Goal: Check status: Check status

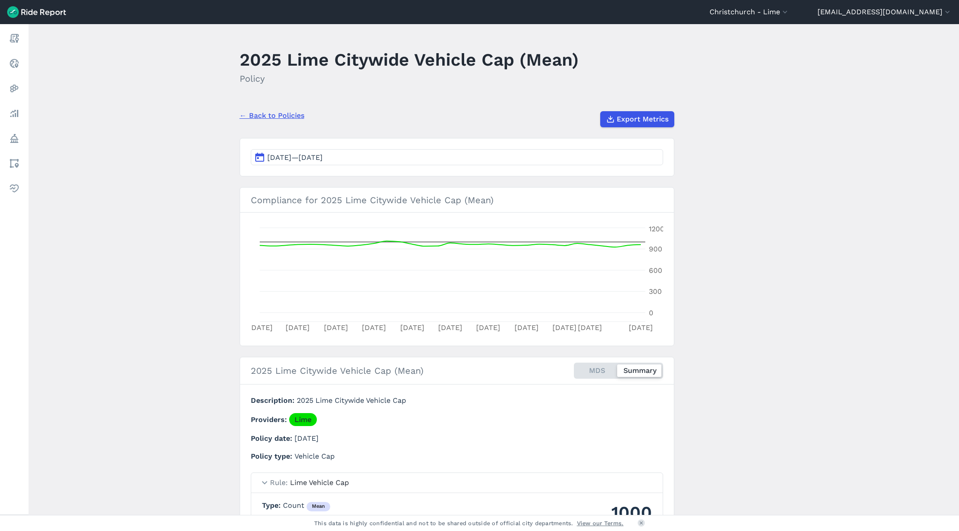
click at [382, 155] on button "[DATE]—[DATE]" at bounding box center [457, 157] width 412 height 16
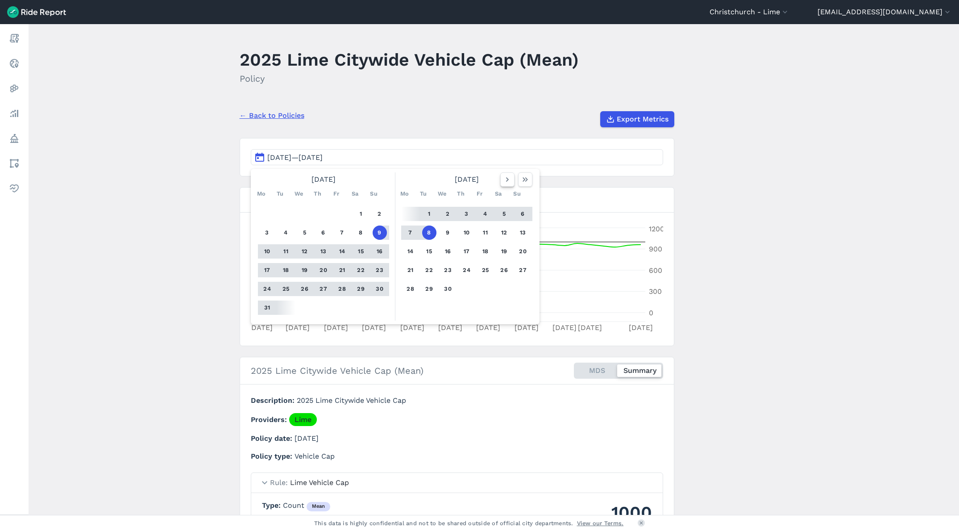
click at [511, 184] on button "button" at bounding box center [507, 179] width 14 height 14
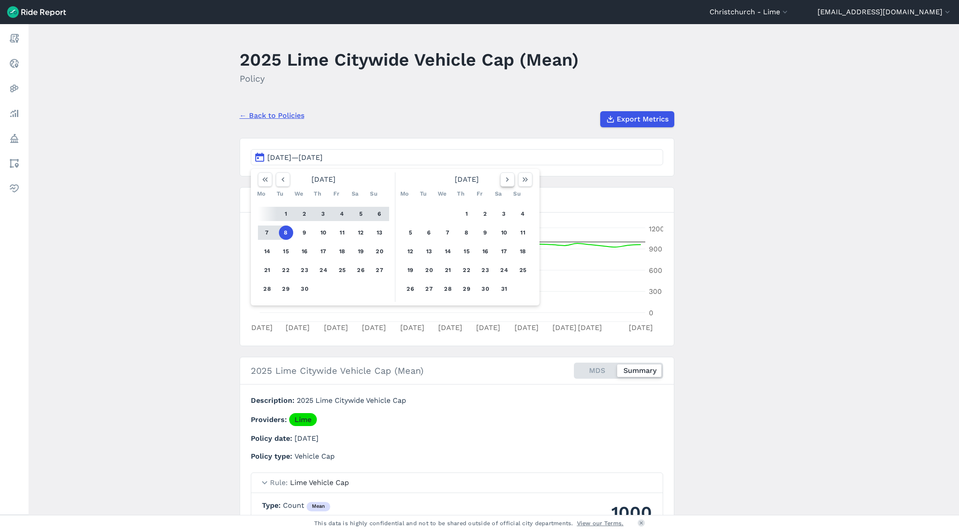
click at [508, 181] on icon "button" at bounding box center [507, 179] width 9 height 9
click at [412, 249] on button "11" at bounding box center [411, 251] width 14 height 14
click at [428, 230] on button "5" at bounding box center [429, 232] width 14 height 14
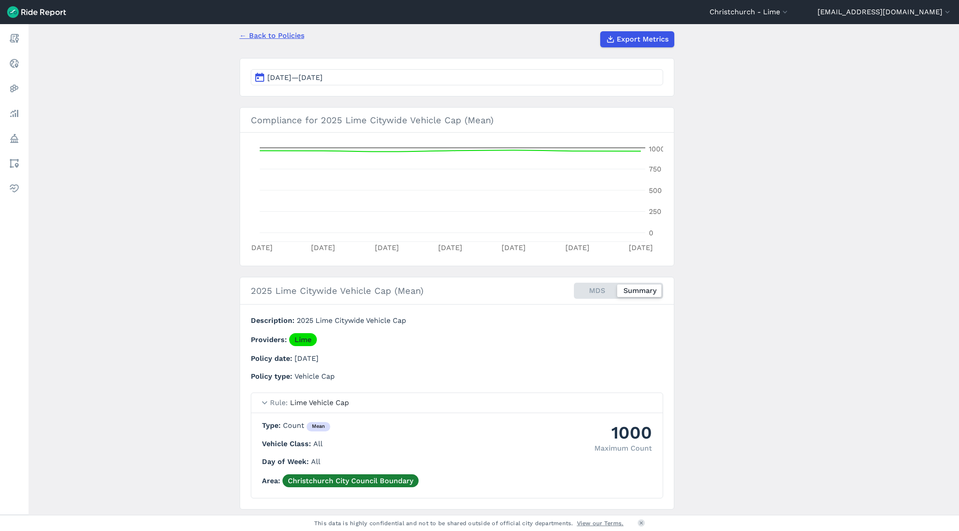
scroll to position [107, 0]
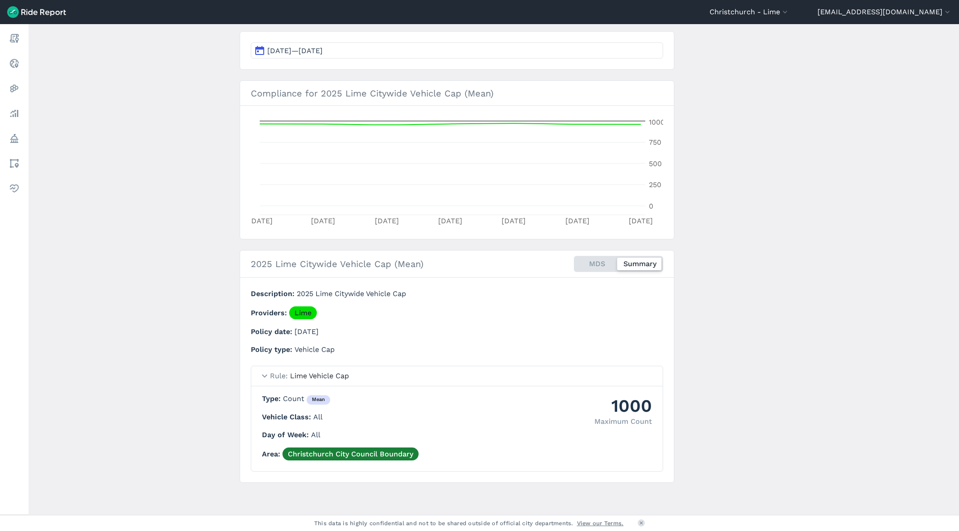
click at [603, 261] on div "MDS Summary" at bounding box center [618, 264] width 89 height 16
click at [574, 261] on input "MDS Summary" at bounding box center [574, 259] width 0 height 6
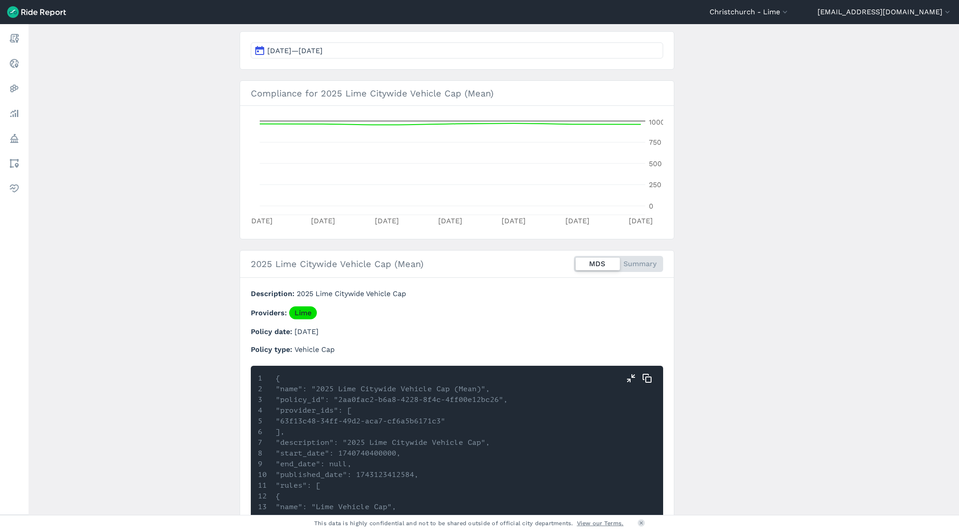
click at [623, 263] on div "MDS Summary" at bounding box center [618, 264] width 89 height 16
click at [574, 262] on input "MDS Summary" at bounding box center [574, 259] width 0 height 6
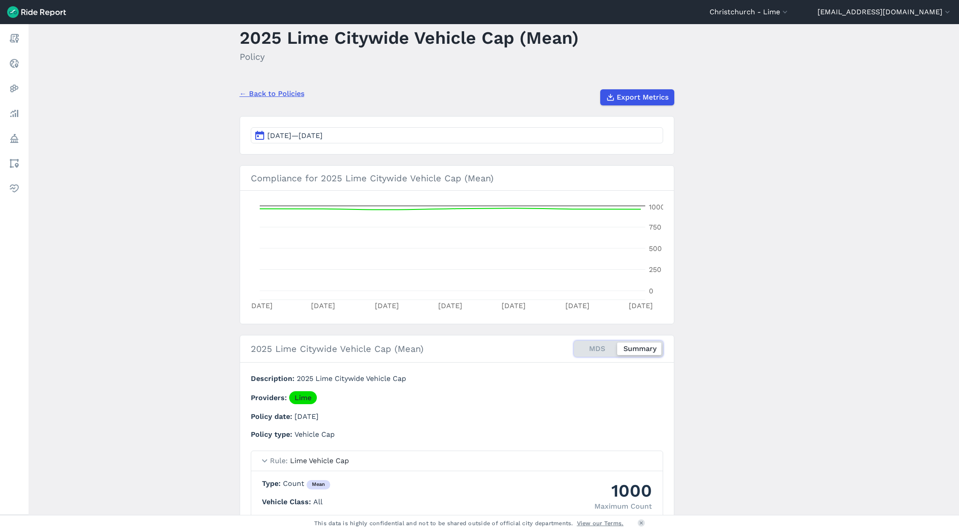
scroll to position [0, 0]
